Goal: Task Accomplishment & Management: Use online tool/utility

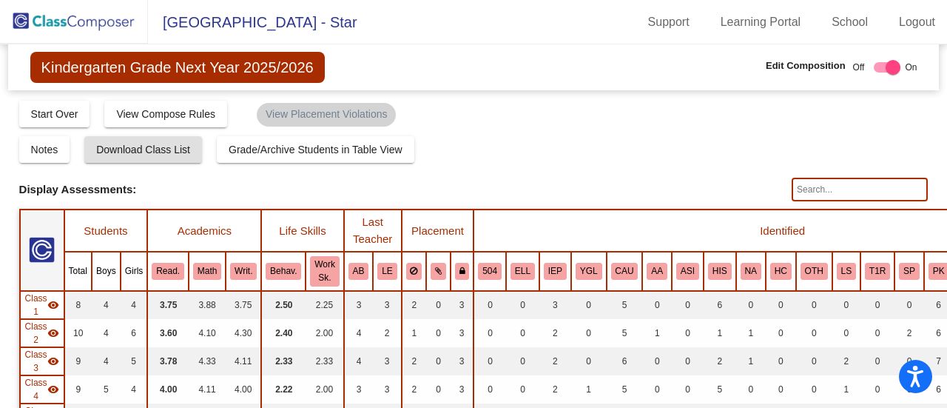
click at [73, 10] on img at bounding box center [74, 22] width 148 height 44
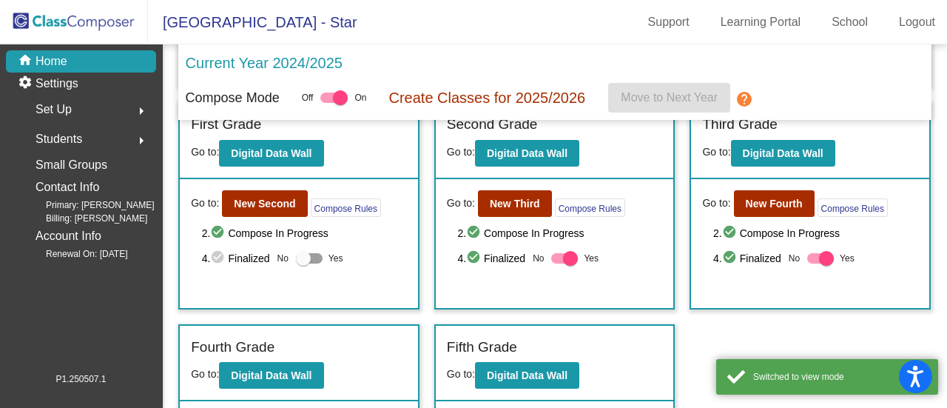
scroll to position [222, 0]
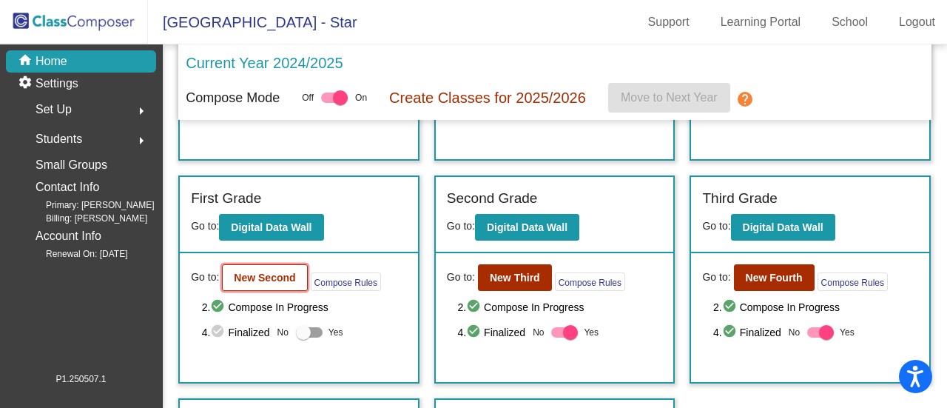
click at [275, 275] on b "New Second" at bounding box center [264, 278] width 61 height 12
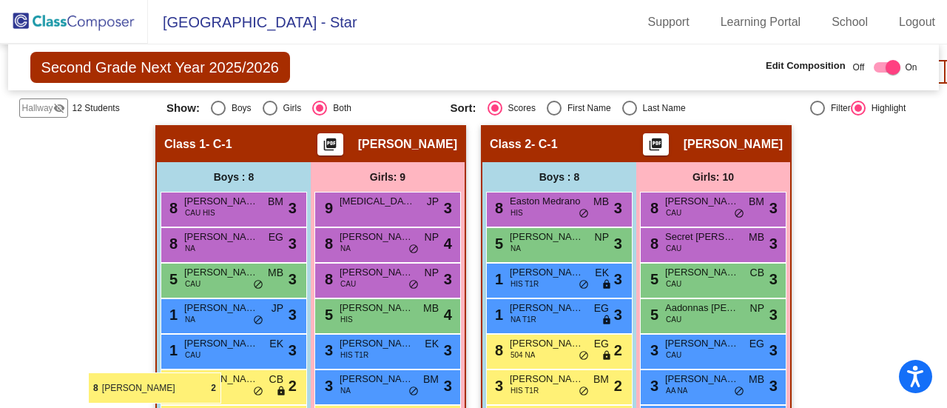
scroll to position [515, 0]
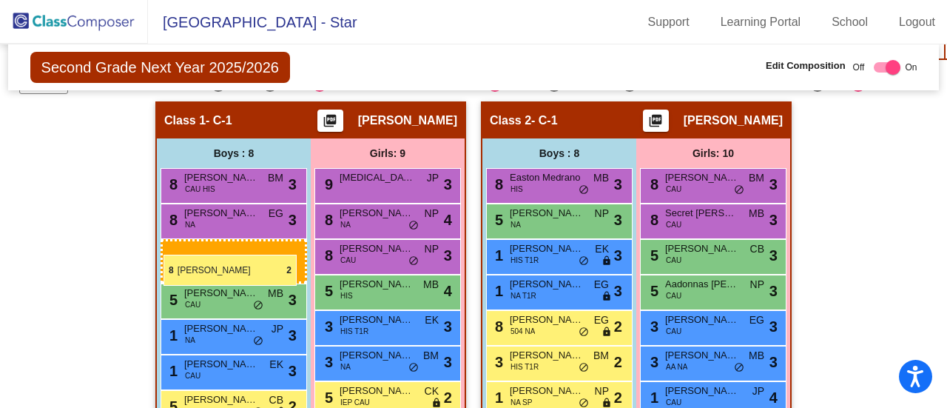
drag, startPoint x: 186, startPoint y: 208, endPoint x: 164, endPoint y: 254, distance: 51.3
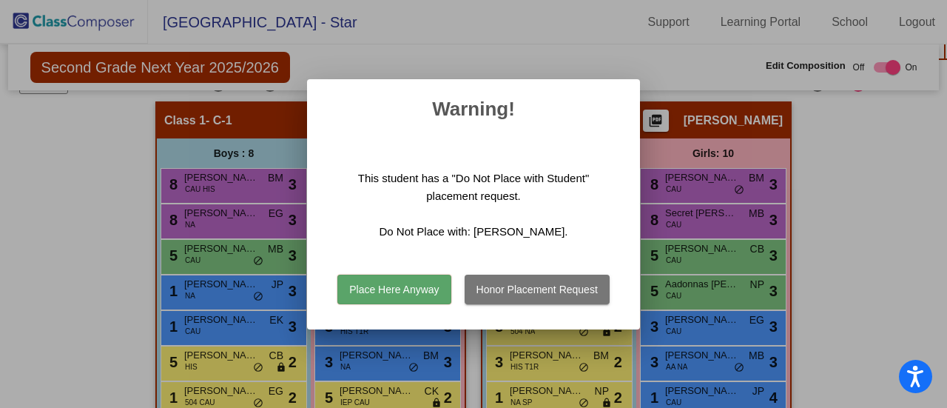
click at [394, 289] on button "Place Here Anyway" at bounding box center [393, 290] width 113 height 30
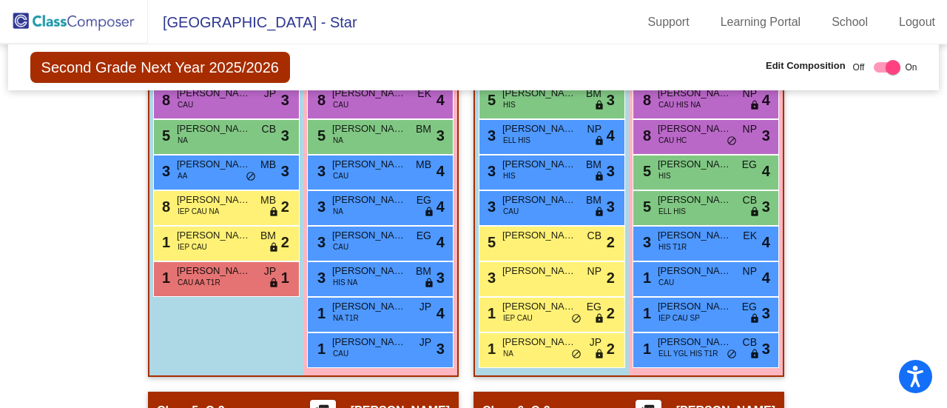
scroll to position [1110, 0]
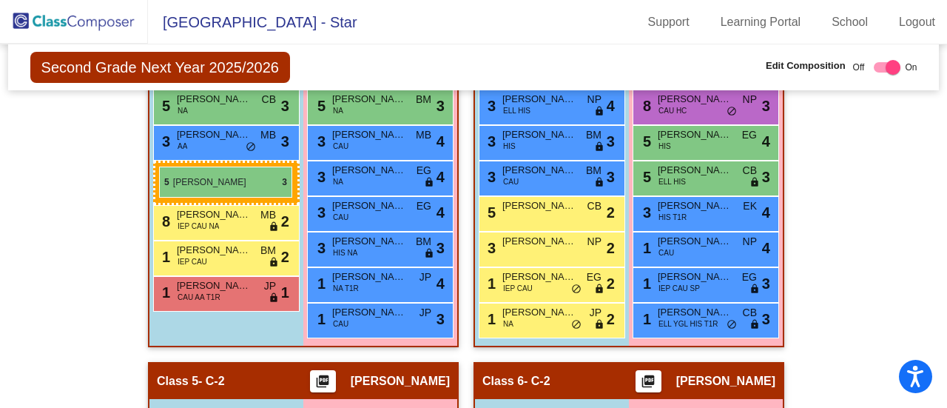
drag, startPoint x: 233, startPoint y: 257, endPoint x: 159, endPoint y: 166, distance: 116.7
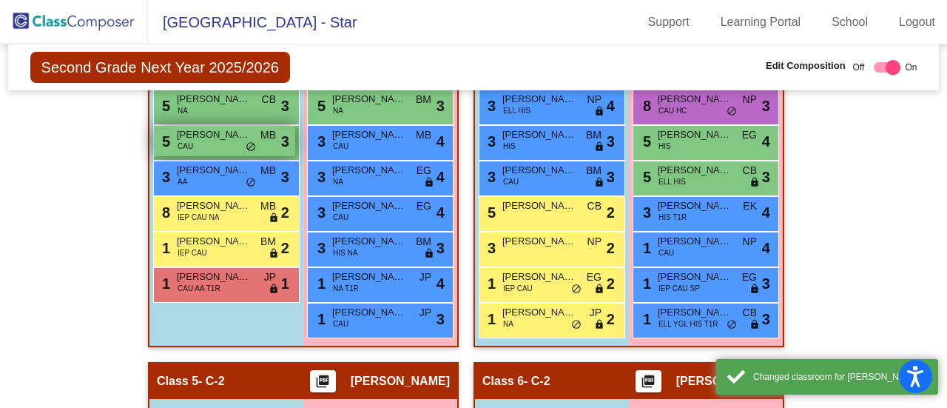
click at [223, 143] on div "5 [PERSON_NAME] CAU MB lock do_not_disturb_alt 3" at bounding box center [224, 141] width 141 height 30
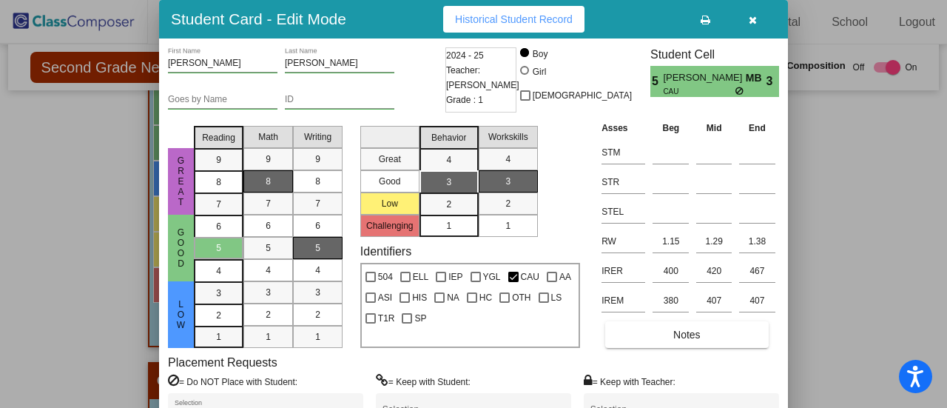
drag, startPoint x: 938, startPoint y: 239, endPoint x: 946, endPoint y: 261, distance: 23.6
click at [940, 254] on div at bounding box center [473, 204] width 947 height 408
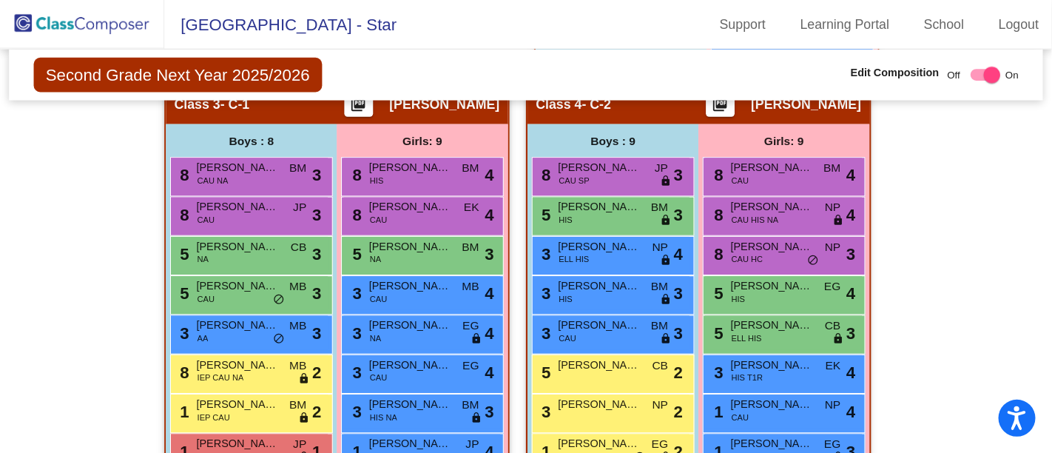
scroll to position [1036, 0]
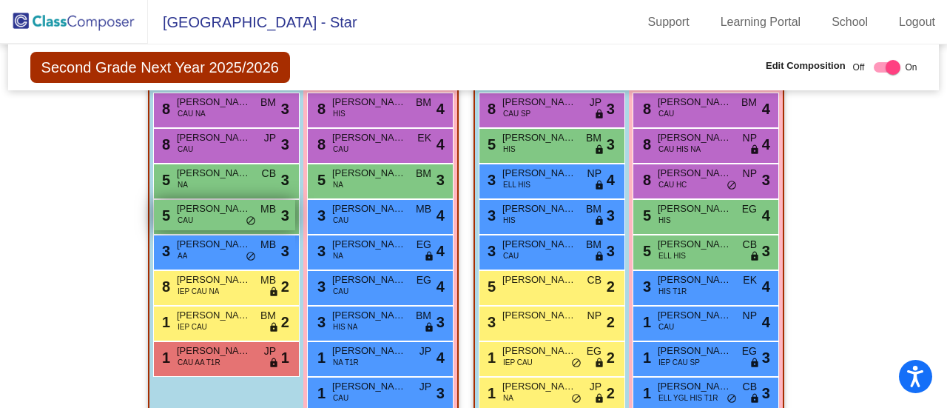
click at [192, 206] on span "[PERSON_NAME]" at bounding box center [214, 208] width 74 height 15
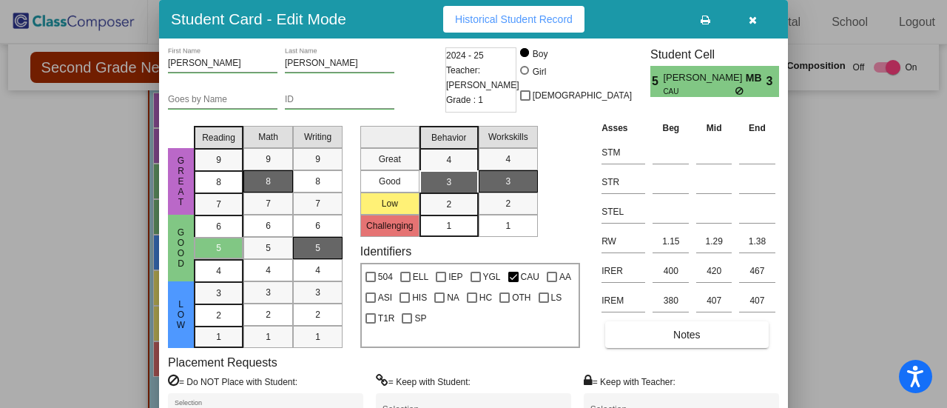
click at [944, 262] on div at bounding box center [473, 204] width 947 height 408
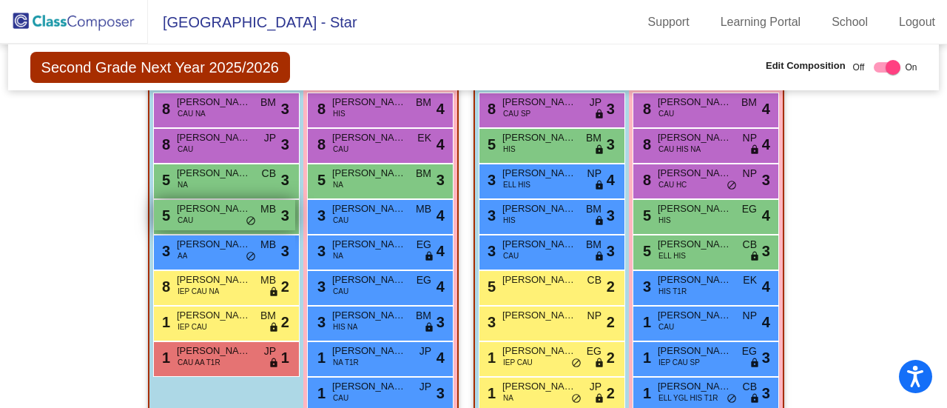
click at [223, 215] on div "5 [PERSON_NAME] CAU MB lock do_not_disturb_alt 3" at bounding box center [224, 215] width 141 height 30
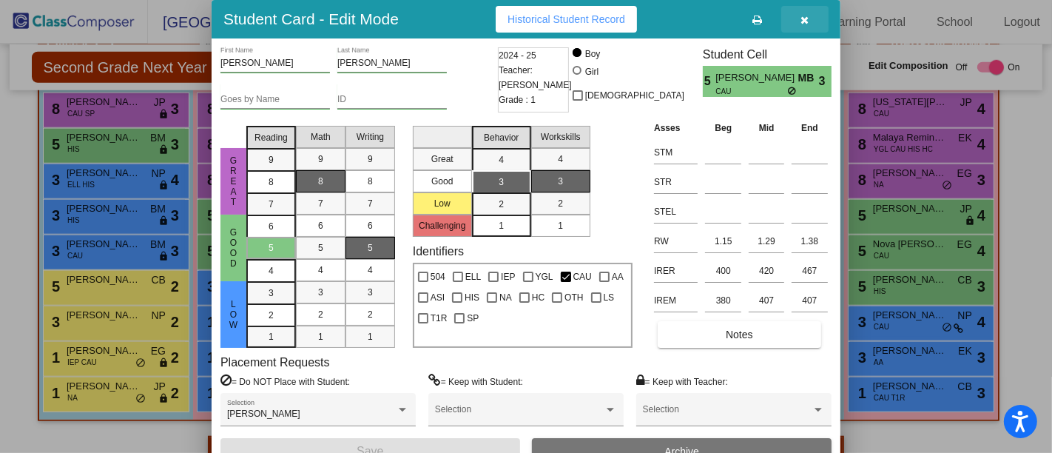
click at [807, 20] on icon "button" at bounding box center [805, 20] width 8 height 10
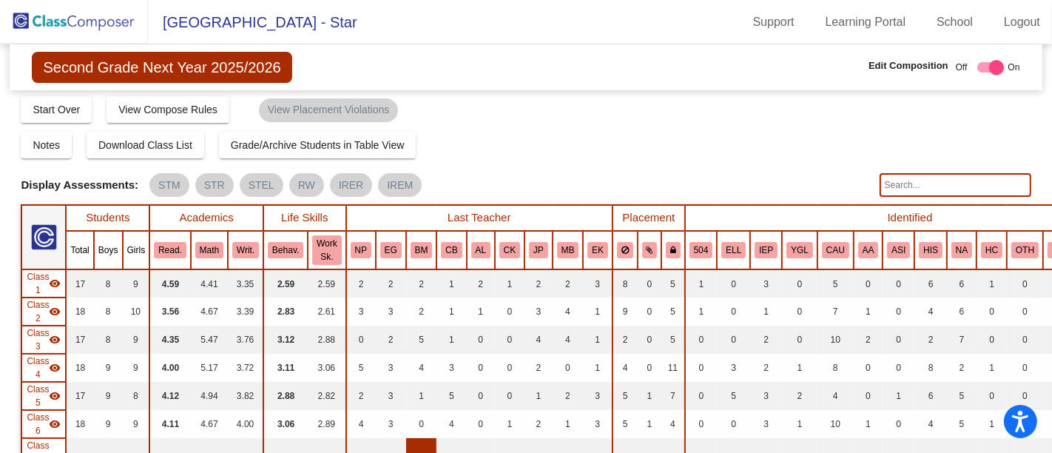
scroll to position [0, 0]
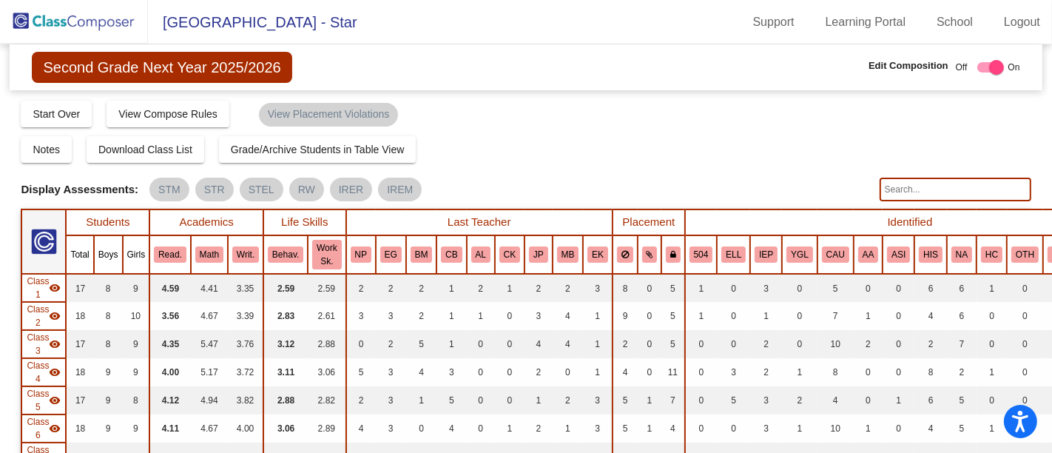
click at [57, 18] on img at bounding box center [74, 22] width 148 height 44
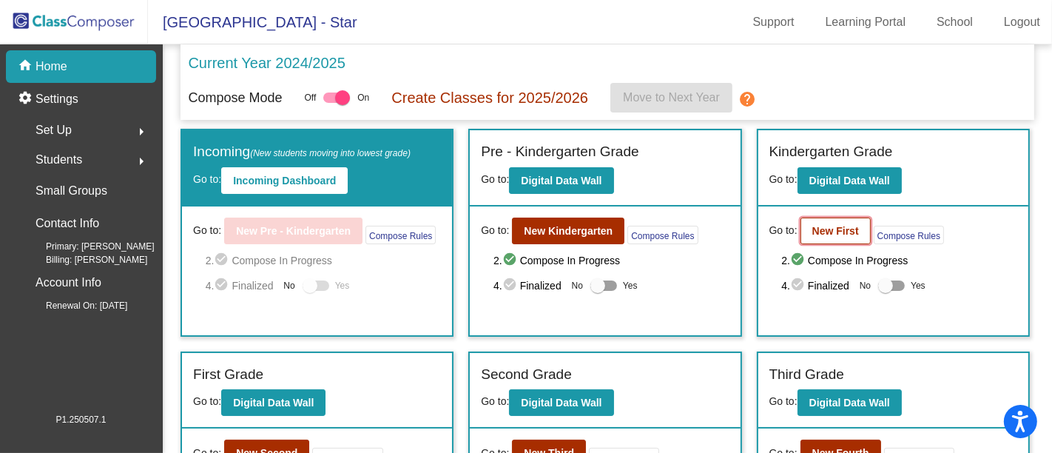
click at [832, 233] on b "New First" at bounding box center [835, 231] width 47 height 12
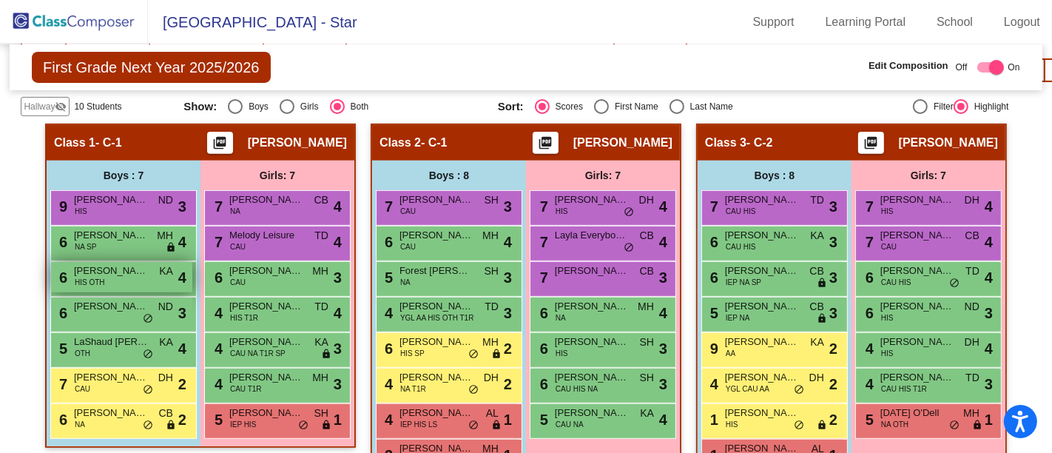
scroll to position [575, 0]
